Goal: Task Accomplishment & Management: Manage account settings

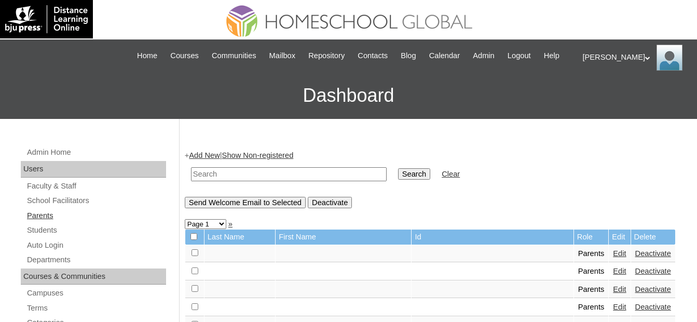
click at [86, 209] on link "Parents" at bounding box center [96, 215] width 140 height 13
drag, startPoint x: 294, startPoint y: 176, endPoint x: 318, endPoint y: 175, distance: 24.4
click at [294, 176] on input "text" at bounding box center [289, 174] width 196 height 14
paste input "MHP00328-TECHPH2022"
type input "MHP00328-TECHPH2022"
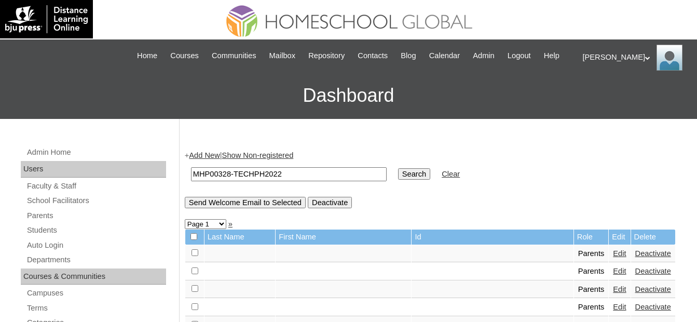
click at [398, 174] on input "Search" at bounding box center [414, 173] width 32 height 11
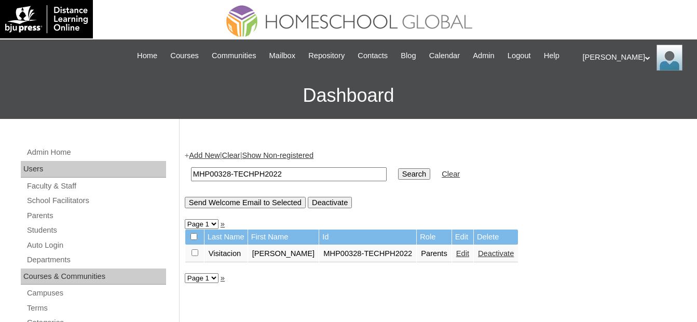
click at [456, 252] on link "Edit" at bounding box center [462, 253] width 13 height 8
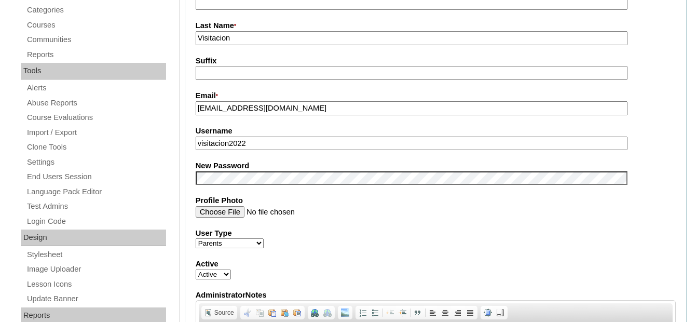
scroll to position [363, 0]
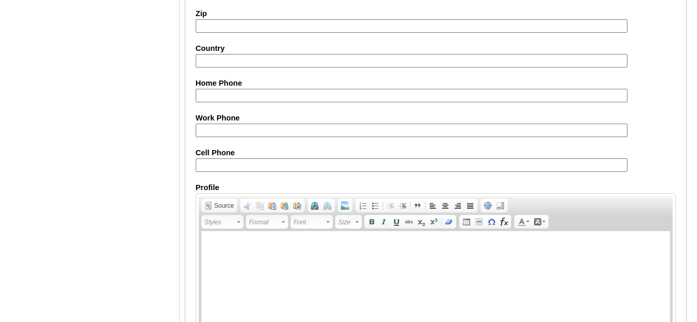
scroll to position [1042, 0]
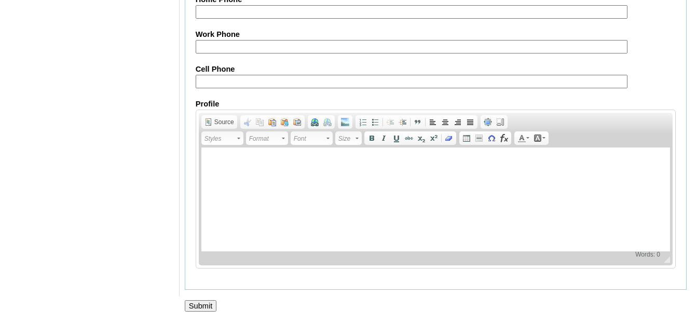
click at [200, 313] on div at bounding box center [348, 316] width 697 height 11
click at [201, 307] on input "Submit" at bounding box center [201, 305] width 32 height 11
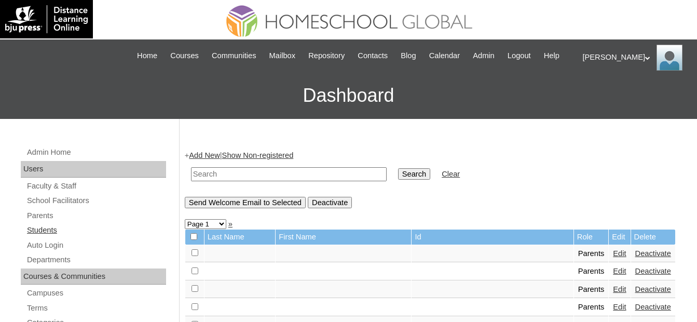
click at [77, 229] on link "Students" at bounding box center [96, 230] width 140 height 13
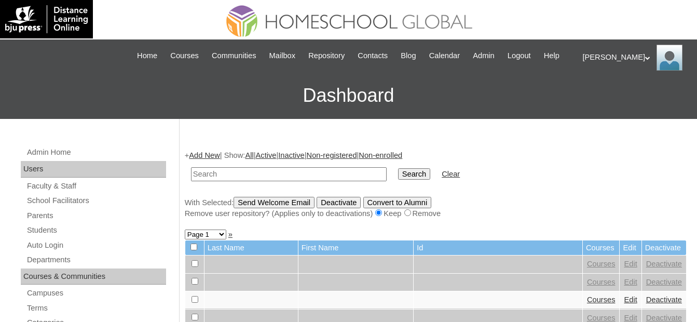
click at [289, 174] on input "text" at bounding box center [289, 174] width 196 height 14
type input "MHS0211-TECHPH2024"
click at [398, 175] on input "Search" at bounding box center [414, 173] width 32 height 11
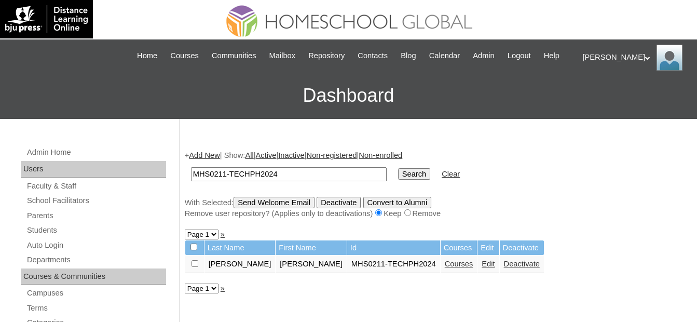
click at [482, 264] on link "Edit" at bounding box center [488, 263] width 13 height 8
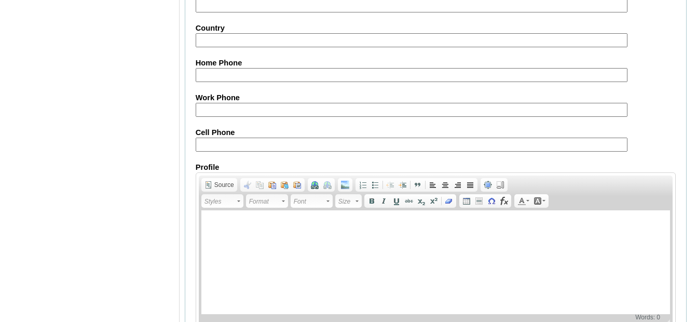
scroll to position [1259, 0]
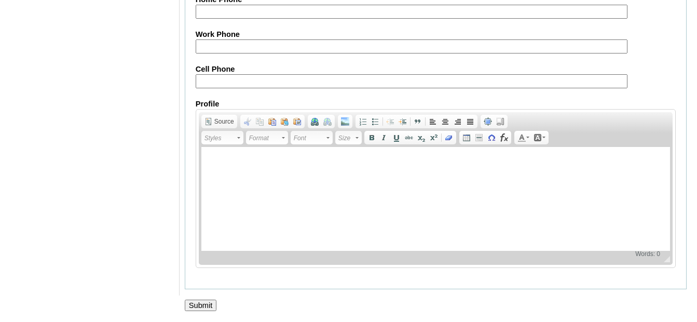
click at [207, 306] on input "Submit" at bounding box center [201, 304] width 32 height 11
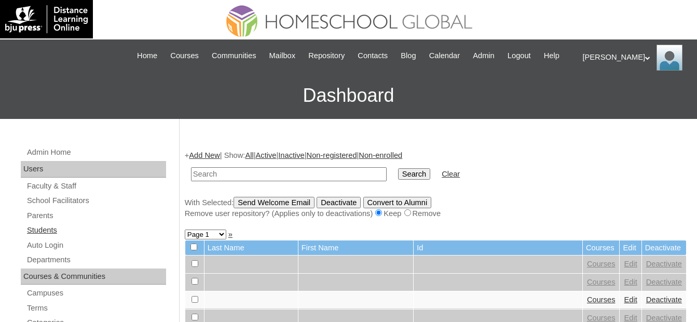
click at [79, 224] on link "Students" at bounding box center [96, 230] width 140 height 13
click at [324, 180] on input "text" at bounding box center [289, 174] width 196 height 14
paste input "MHS0211-TECHPH2024"
type input "MHS0211-TECHPH2024"
click at [398, 179] on input "Search" at bounding box center [414, 173] width 32 height 11
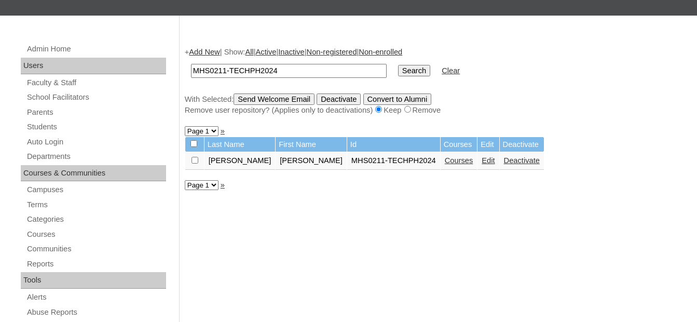
scroll to position [104, 0]
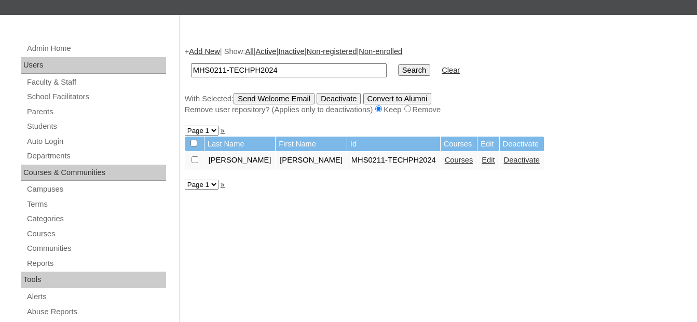
click at [445, 161] on link "Courses" at bounding box center [459, 160] width 29 height 8
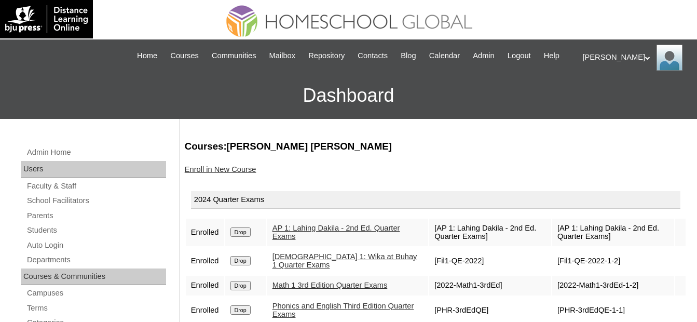
click at [248, 236] on input "Drop" at bounding box center [240, 231] width 20 height 9
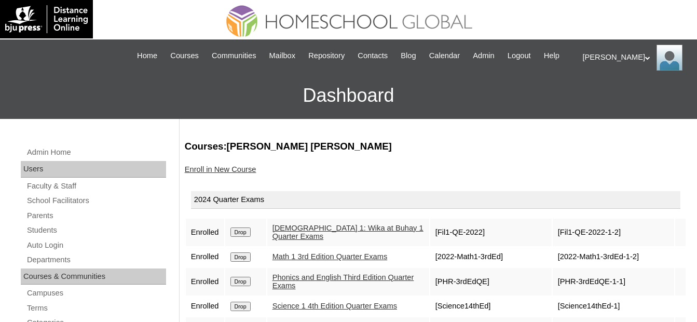
click at [247, 229] on input "Drop" at bounding box center [240, 231] width 20 height 9
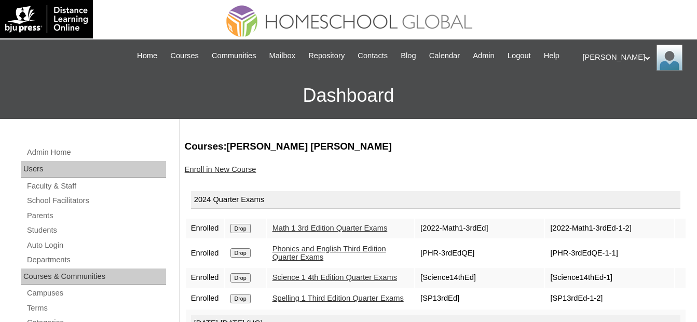
scroll to position [52, 0]
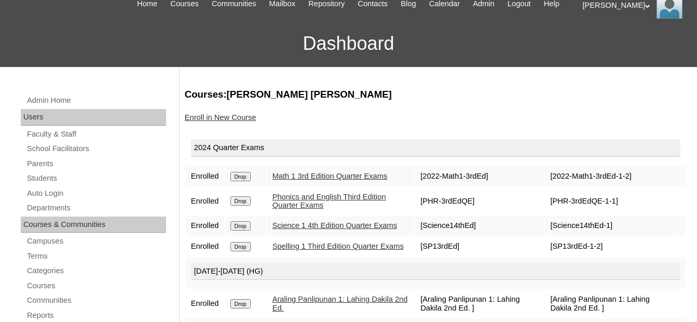
click at [248, 176] on input "Drop" at bounding box center [240, 176] width 20 height 9
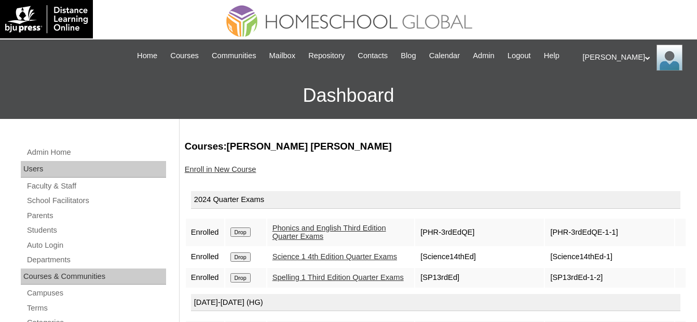
click at [239, 239] on td "Drop" at bounding box center [245, 232] width 41 height 28
click at [242, 228] on input "Drop" at bounding box center [240, 231] width 20 height 9
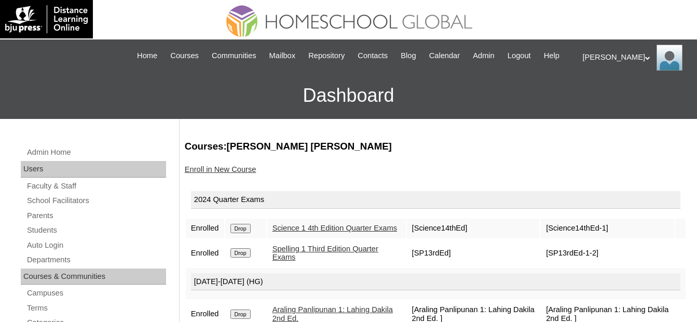
click at [243, 233] on input "Drop" at bounding box center [240, 228] width 20 height 9
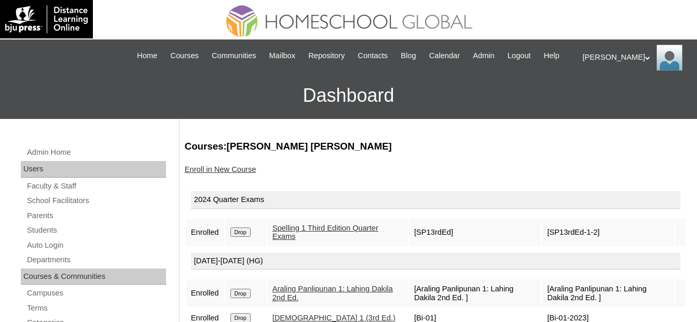
click at [243, 234] on input "Drop" at bounding box center [240, 231] width 20 height 9
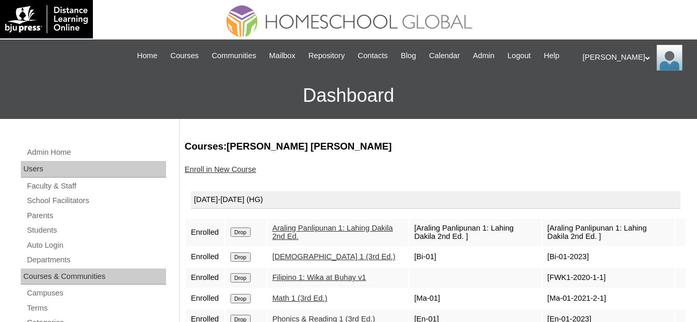
click at [241, 235] on input "Drop" at bounding box center [240, 231] width 20 height 9
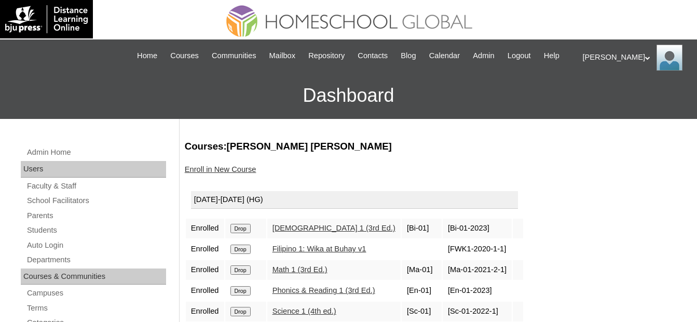
click at [241, 226] on input "Drop" at bounding box center [240, 228] width 20 height 9
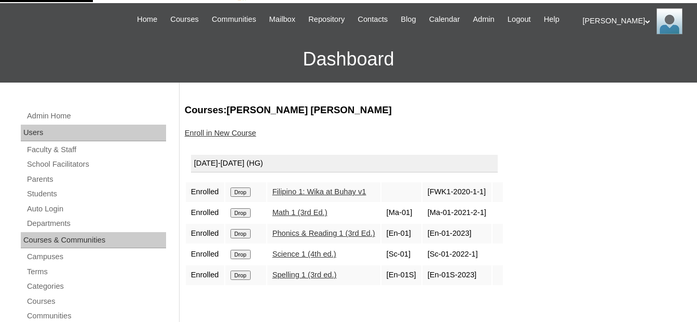
scroll to position [104, 0]
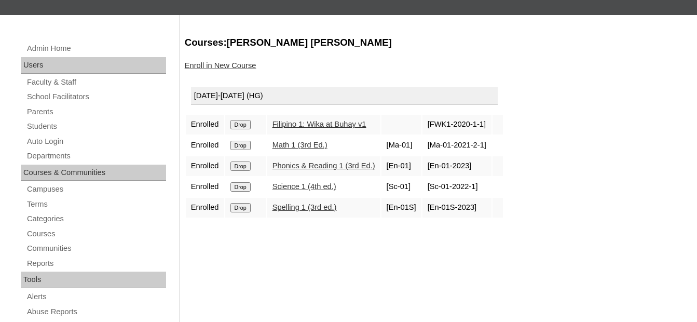
click at [245, 127] on input "Drop" at bounding box center [240, 124] width 20 height 9
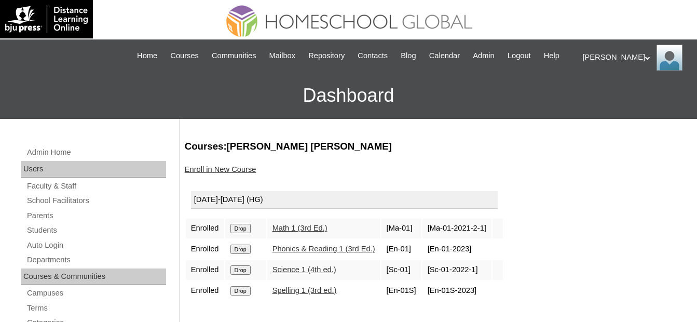
click at [241, 229] on input "Drop" at bounding box center [240, 228] width 20 height 9
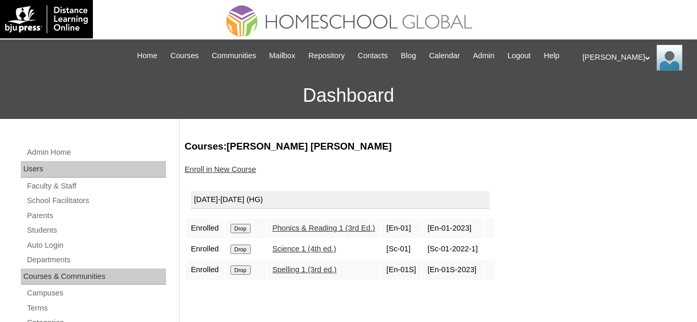
click at [245, 227] on input "Drop" at bounding box center [240, 228] width 20 height 9
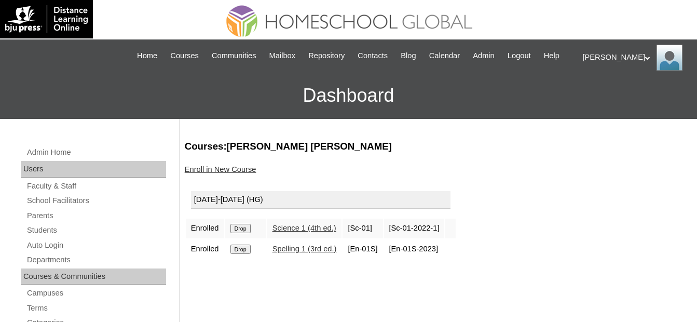
click at [240, 228] on input "Drop" at bounding box center [240, 228] width 20 height 9
click at [247, 228] on input "Drop" at bounding box center [240, 228] width 20 height 9
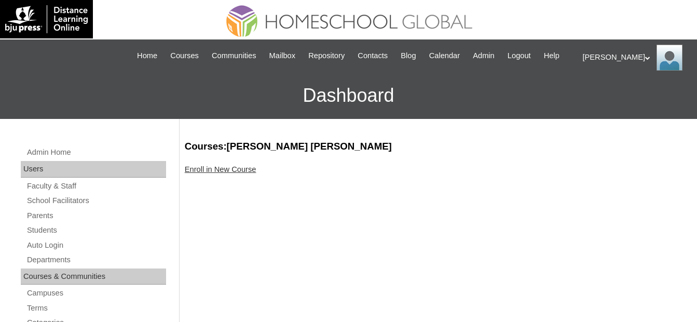
click at [232, 170] on link "Enroll in New Course" at bounding box center [221, 169] width 72 height 8
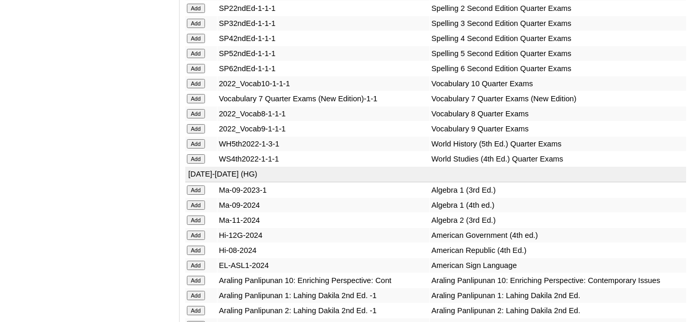
scroll to position [2387, 0]
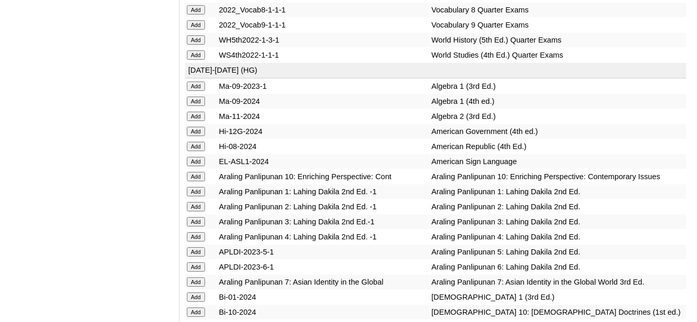
click at [196, 202] on input "Add" at bounding box center [196, 206] width 18 height 9
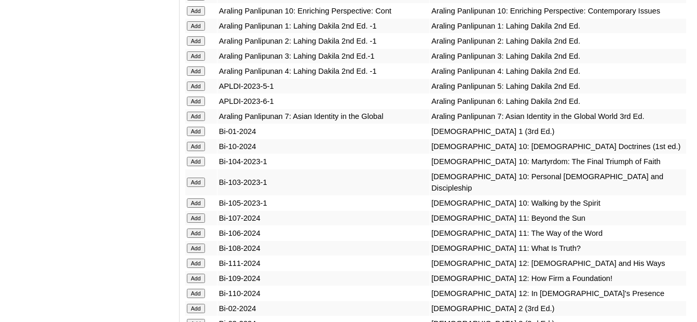
scroll to position [2595, 0]
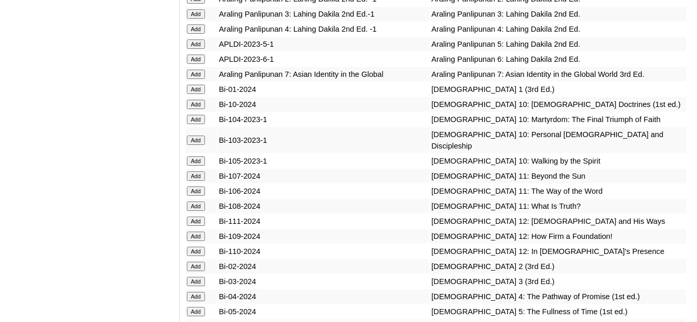
click at [202, 262] on input "Add" at bounding box center [196, 266] width 18 height 9
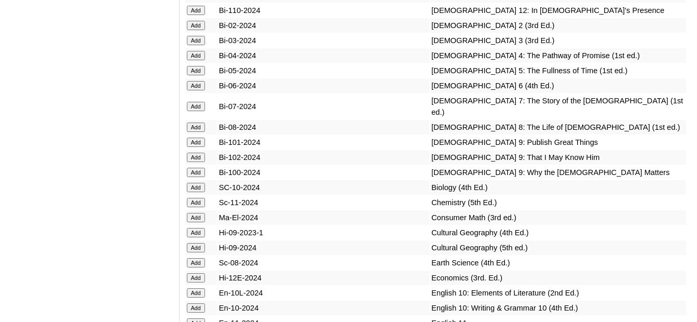
scroll to position [2958, 0]
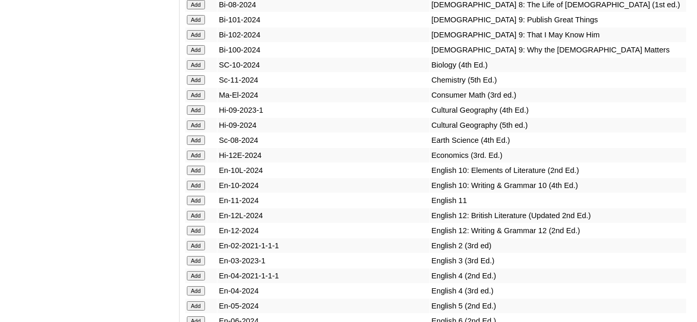
click at [204, 241] on input "Add" at bounding box center [196, 245] width 18 height 9
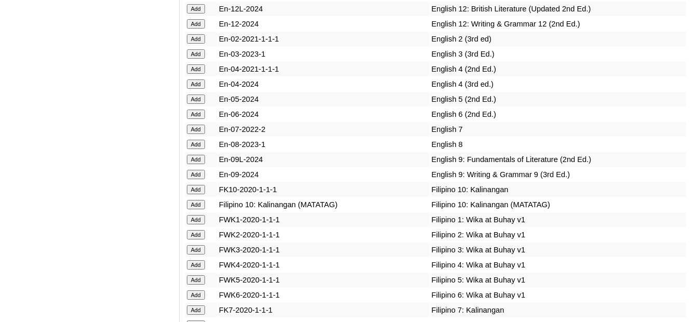
scroll to position [3166, 0]
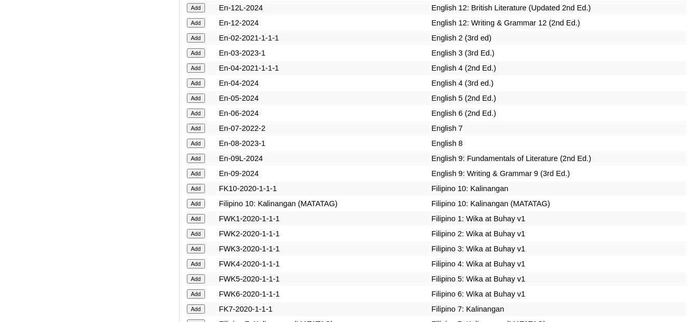
click at [200, 229] on input "Add" at bounding box center [196, 233] width 18 height 9
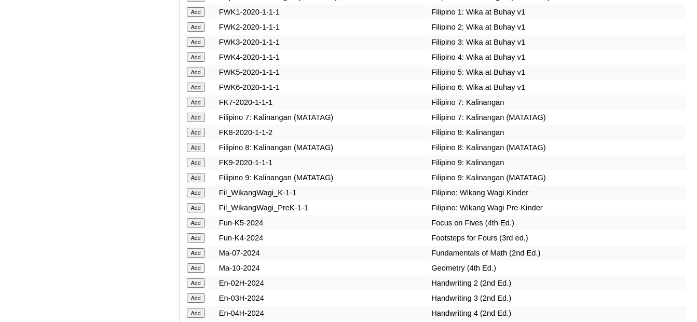
scroll to position [3373, 0]
click at [195, 277] on input "Add" at bounding box center [196, 281] width 18 height 9
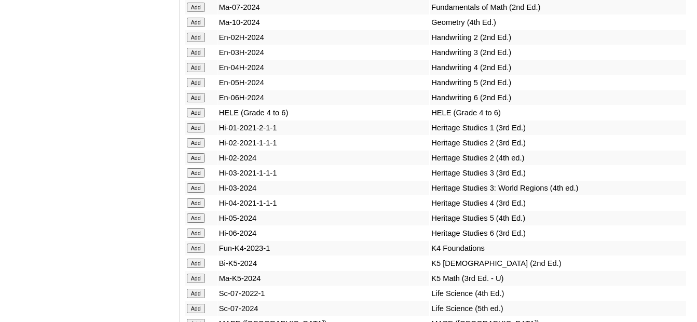
scroll to position [3633, 0]
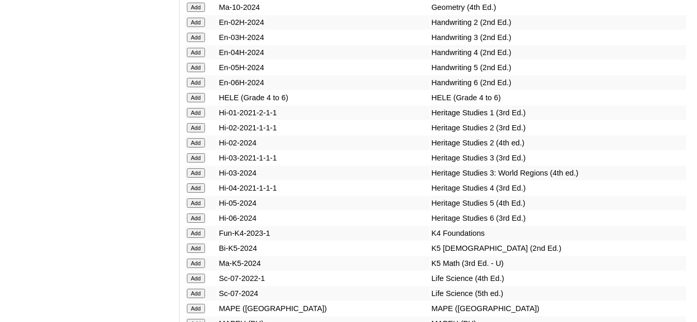
click at [199, 319] on input "Add" at bounding box center [196, 323] width 18 height 9
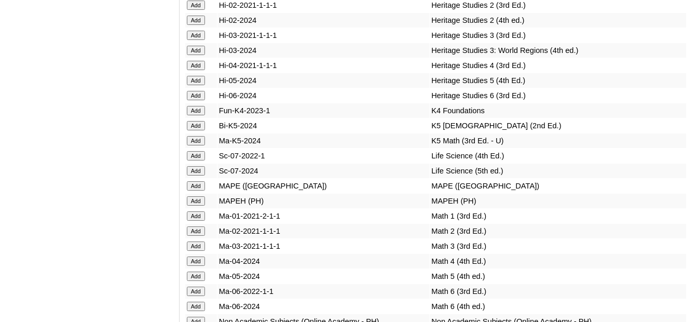
scroll to position [3840, 0]
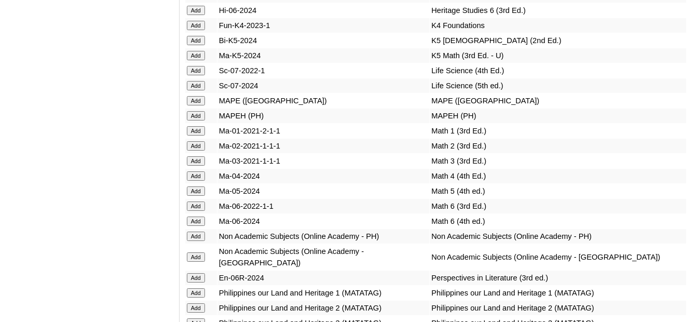
click at [198, 141] on input "Add" at bounding box center [196, 145] width 18 height 9
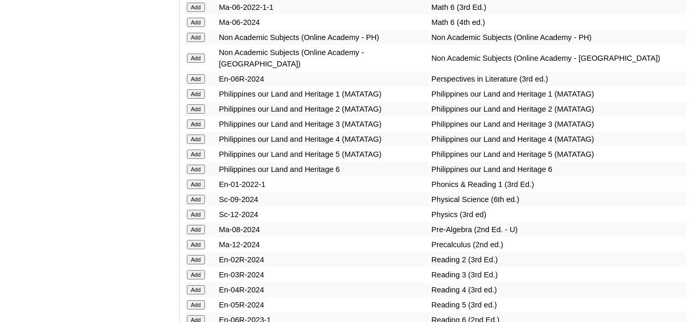
scroll to position [4048, 0]
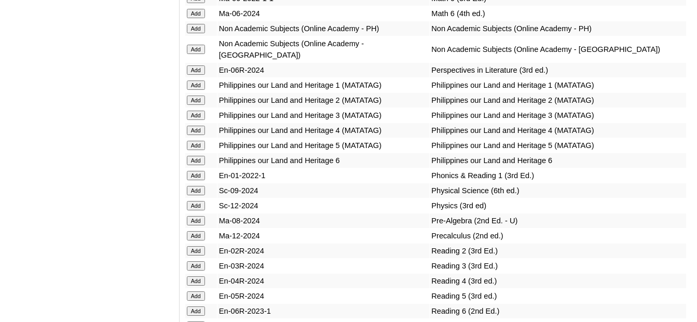
click at [197, 246] on input "Add" at bounding box center [196, 250] width 18 height 9
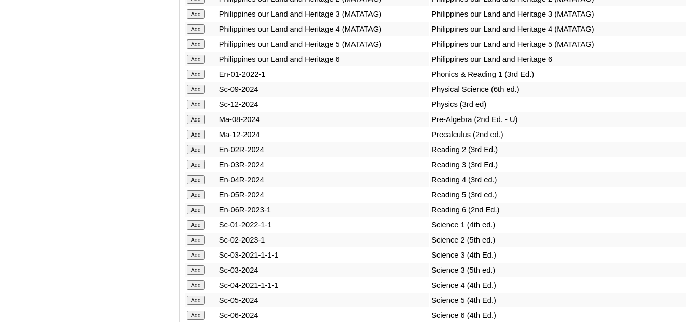
scroll to position [4152, 0]
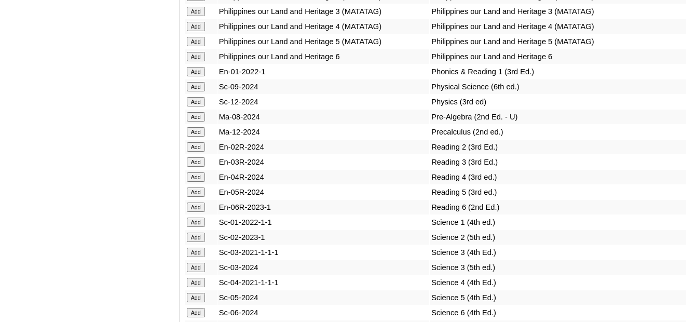
click at [190, 232] on input "Add" at bounding box center [196, 236] width 18 height 9
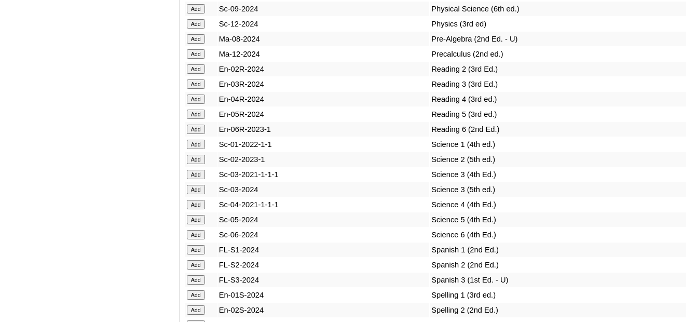
scroll to position [4307, 0]
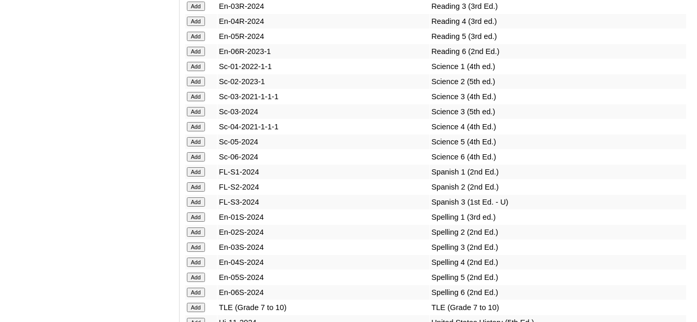
click at [199, 227] on input "Add" at bounding box center [196, 231] width 18 height 9
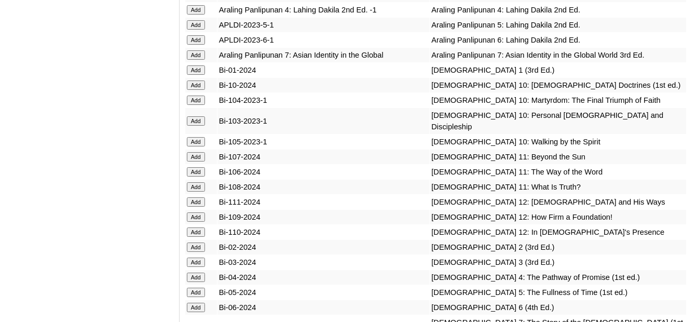
scroll to position [2647, 0]
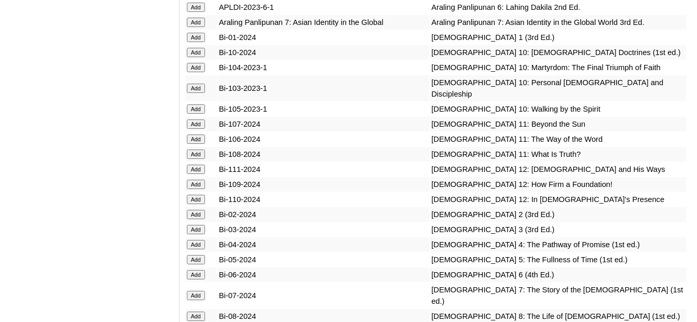
click at [198, 210] on input "Add" at bounding box center [196, 214] width 18 height 9
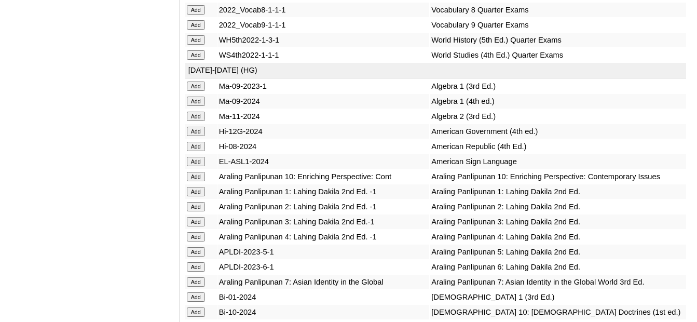
scroll to position [2180, 0]
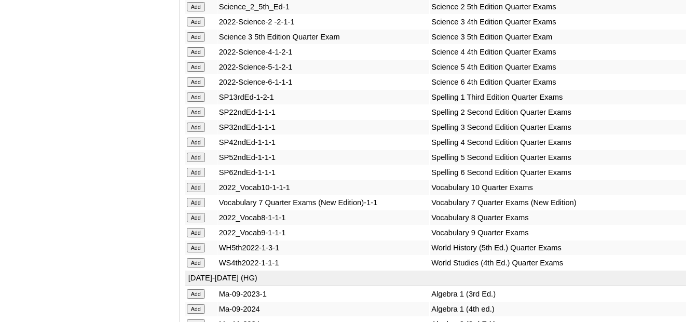
click at [199, 107] on input "Add" at bounding box center [196, 111] width 18 height 9
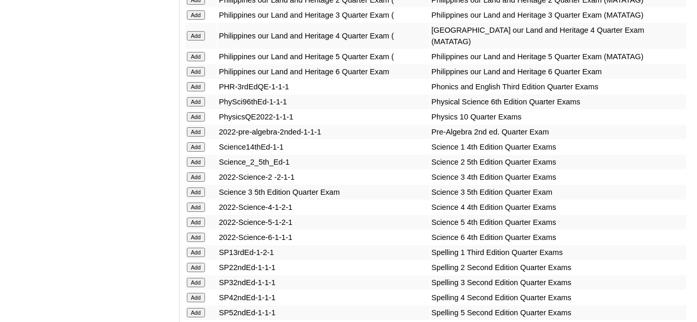
scroll to position [2024, 0]
click at [194, 158] on input "Add" at bounding box center [196, 162] width 18 height 9
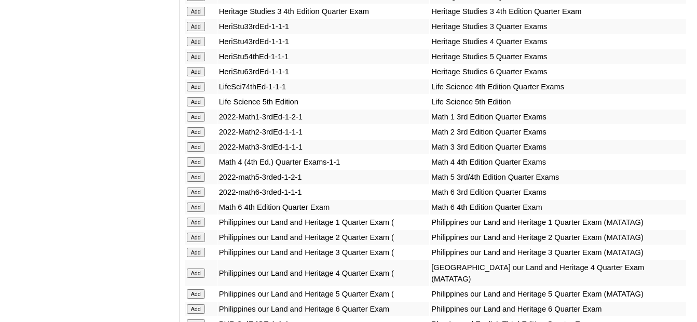
scroll to position [1764, 0]
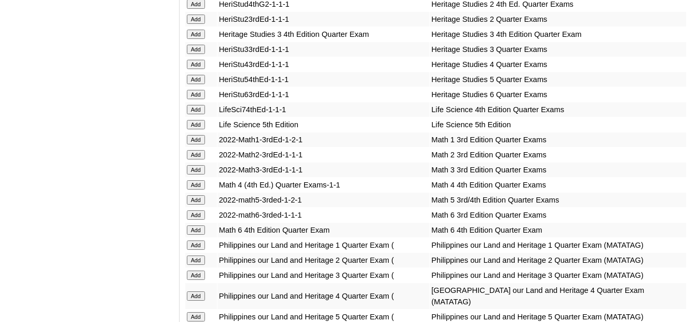
click at [196, 150] on input "Add" at bounding box center [196, 154] width 18 height 9
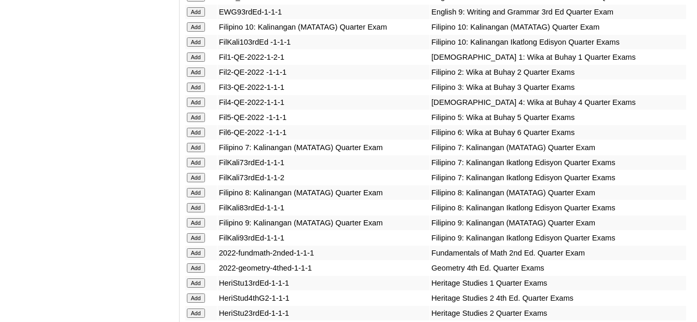
scroll to position [1453, 0]
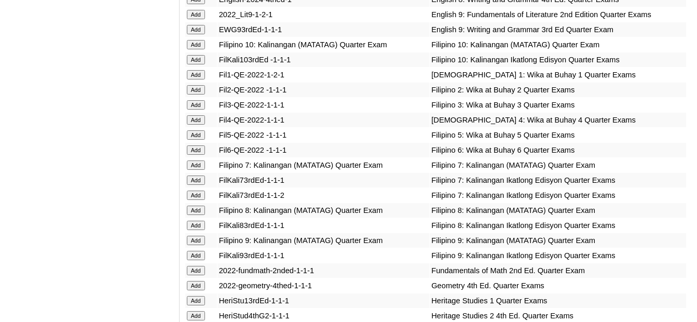
click at [200, 85] on input "Add" at bounding box center [196, 89] width 18 height 9
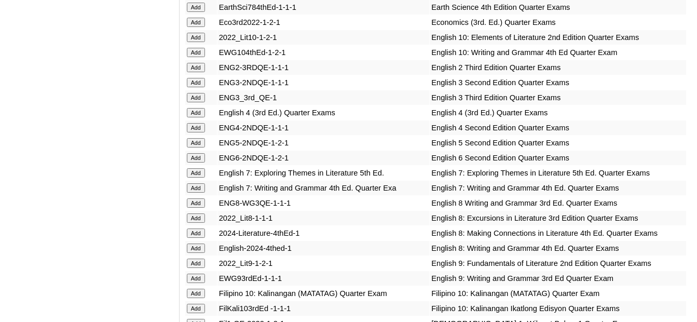
scroll to position [1194, 0]
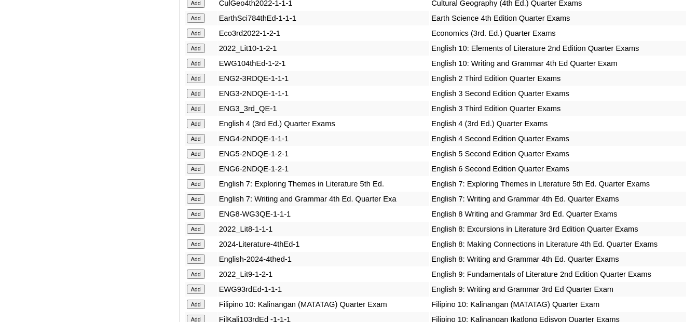
click at [198, 74] on input "Add" at bounding box center [196, 78] width 18 height 9
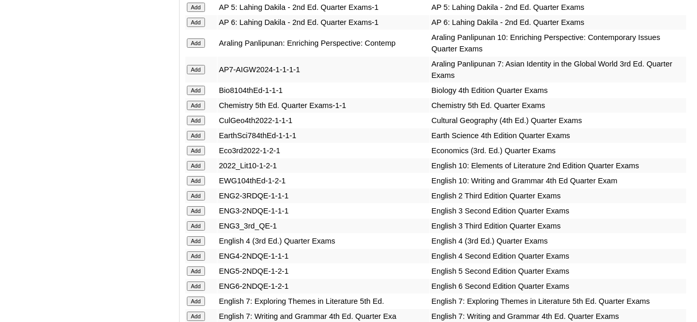
scroll to position [986, 0]
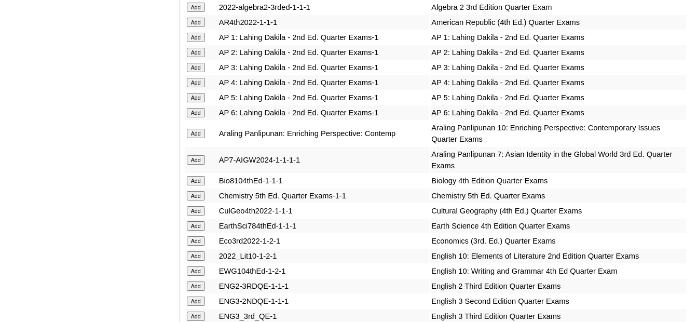
click at [198, 53] on input "Add" at bounding box center [196, 52] width 18 height 9
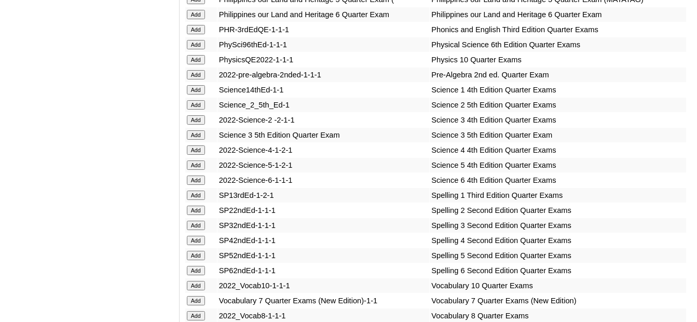
scroll to position [2180, 0]
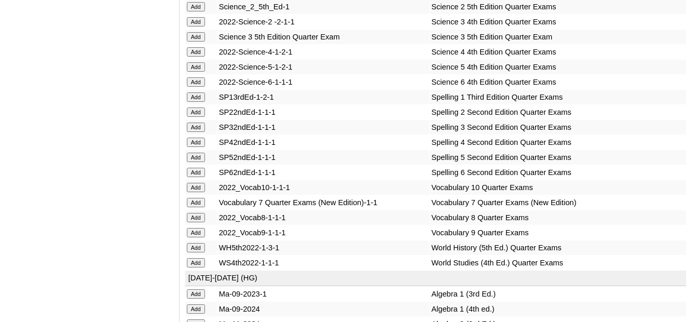
click at [193, 107] on input "Add" at bounding box center [196, 111] width 18 height 9
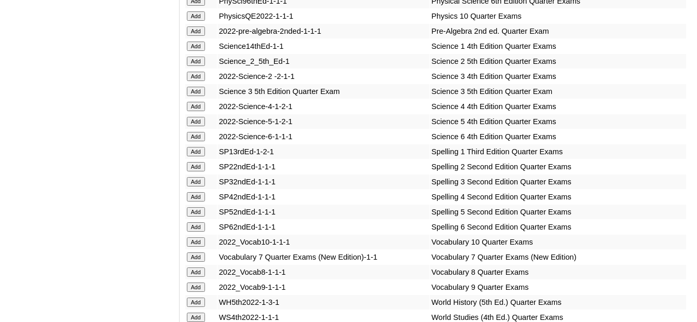
scroll to position [2076, 0]
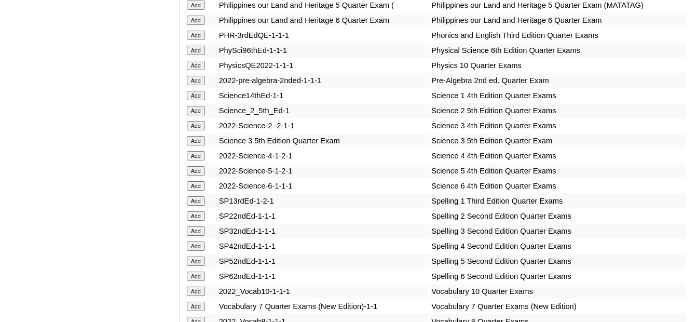
click at [195, 106] on input "Add" at bounding box center [196, 110] width 18 height 9
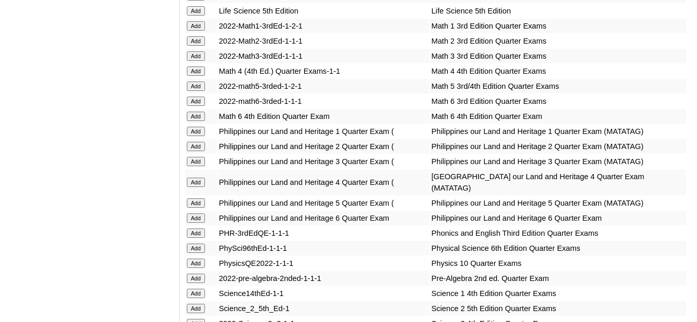
scroll to position [1764, 0]
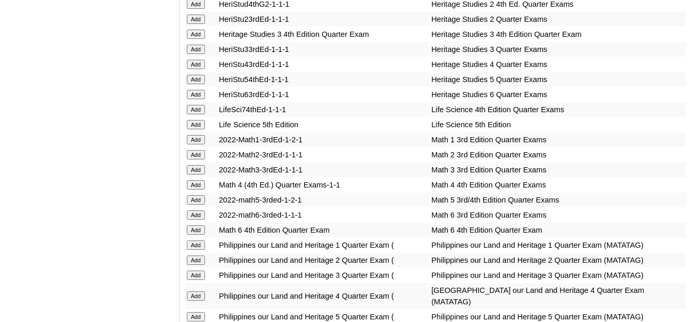
click at [194, 150] on input "Add" at bounding box center [196, 154] width 18 height 9
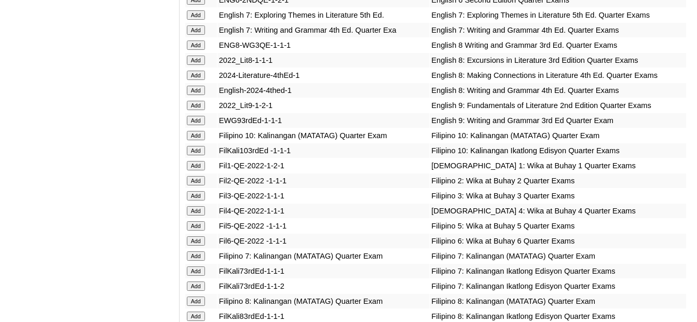
scroll to position [1245, 0]
